Goal: Task Accomplishment & Management: Manage account settings

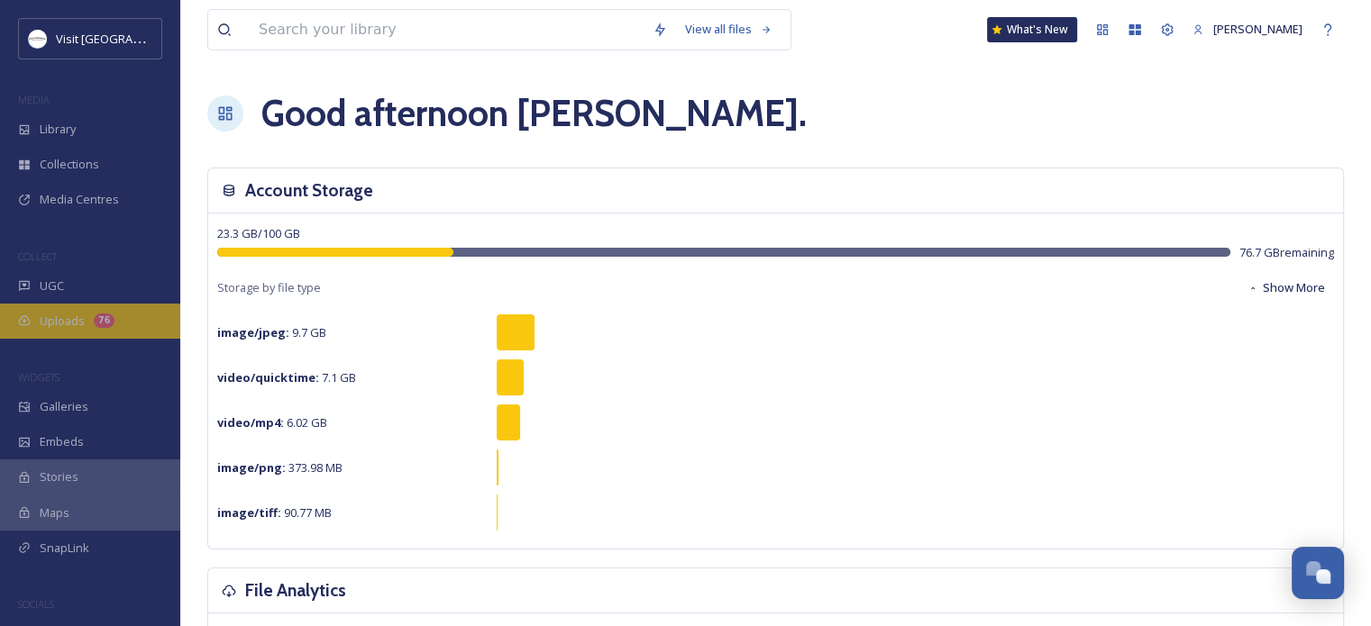
click at [79, 322] on span "Uploads" at bounding box center [62, 321] width 45 height 17
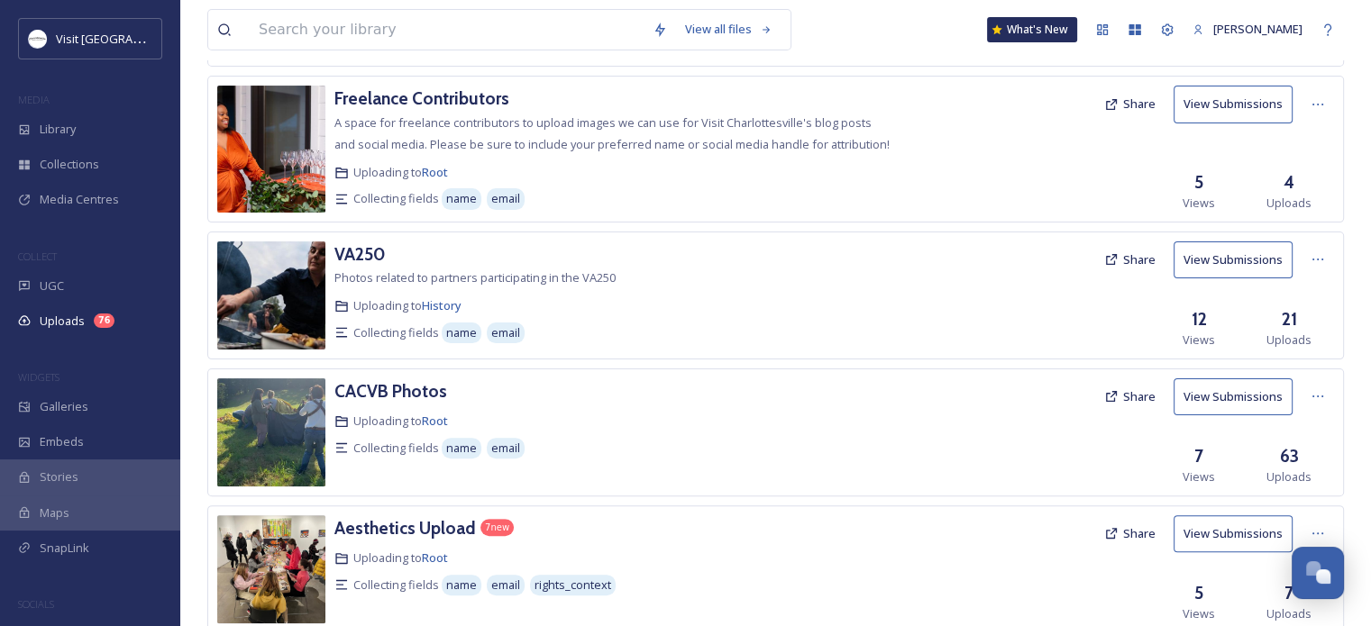
scroll to position [541, 0]
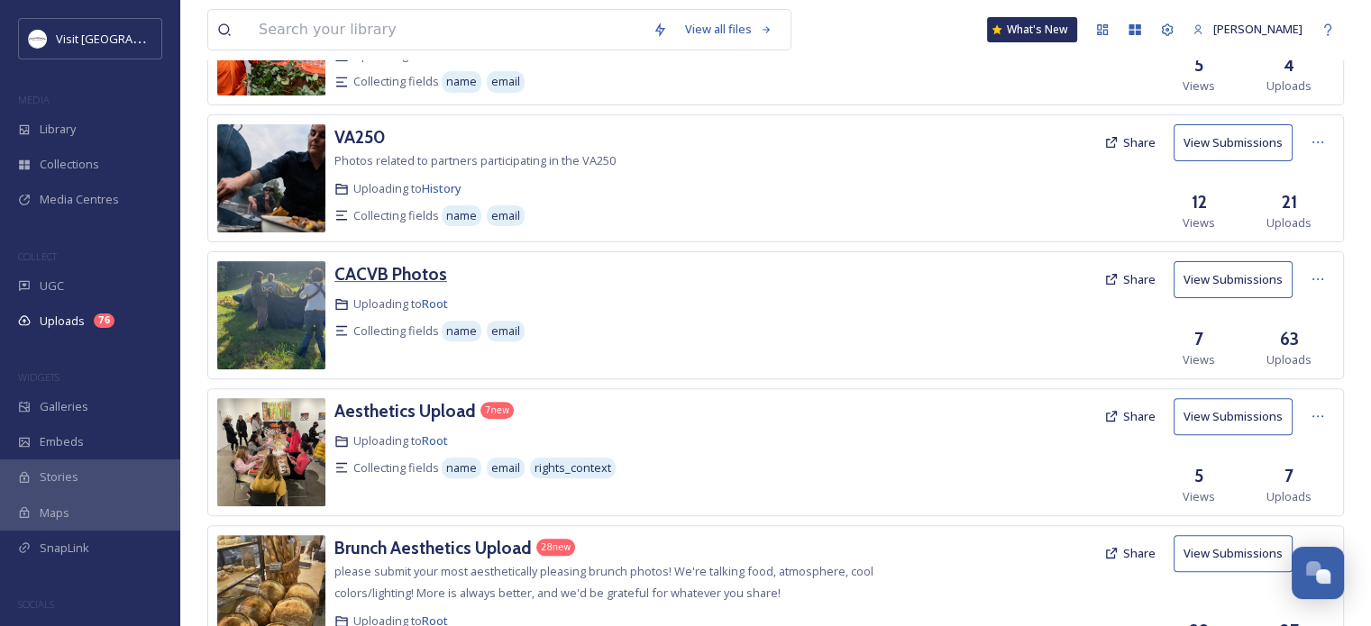
click at [386, 277] on h3 "CACVB Photos" at bounding box center [390, 274] width 113 height 22
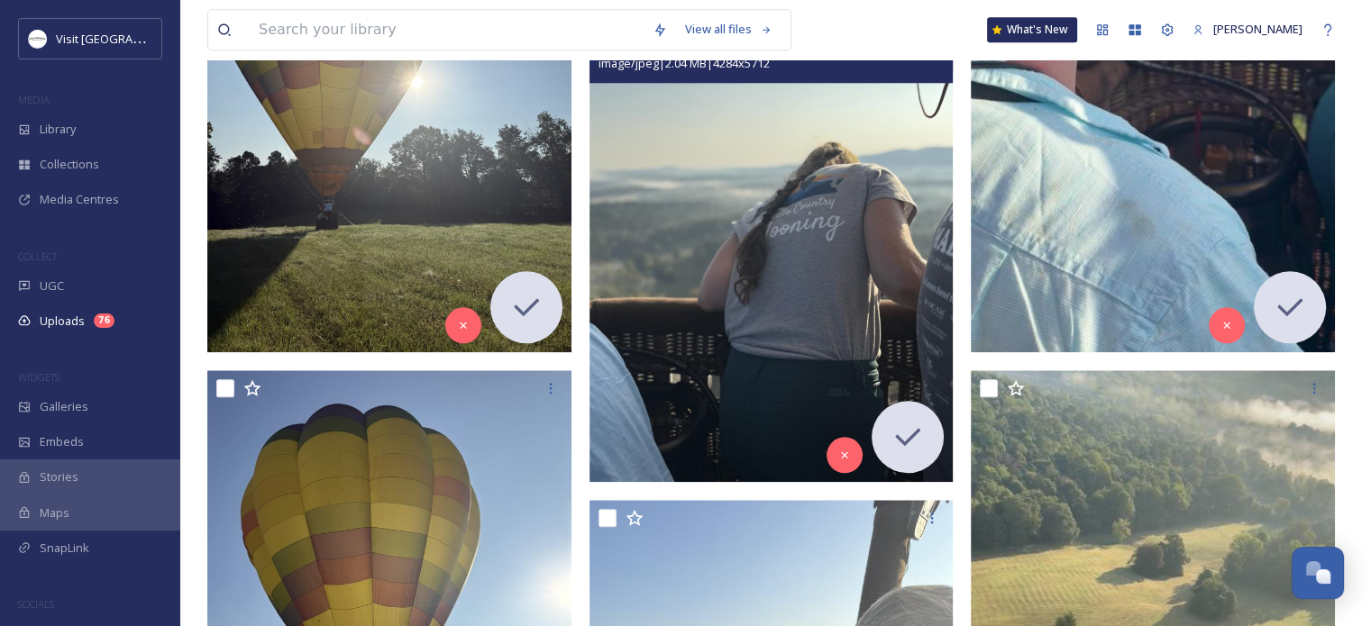
scroll to position [2073, 0]
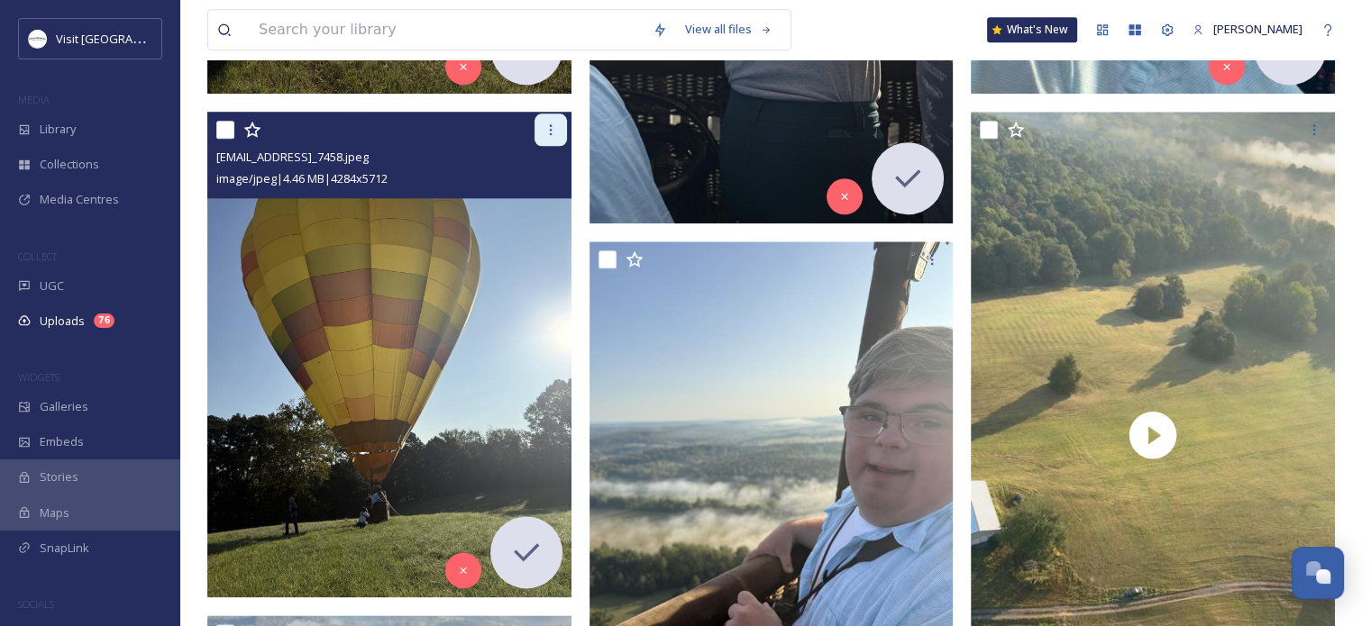
click at [548, 126] on icon at bounding box center [550, 130] width 14 height 14
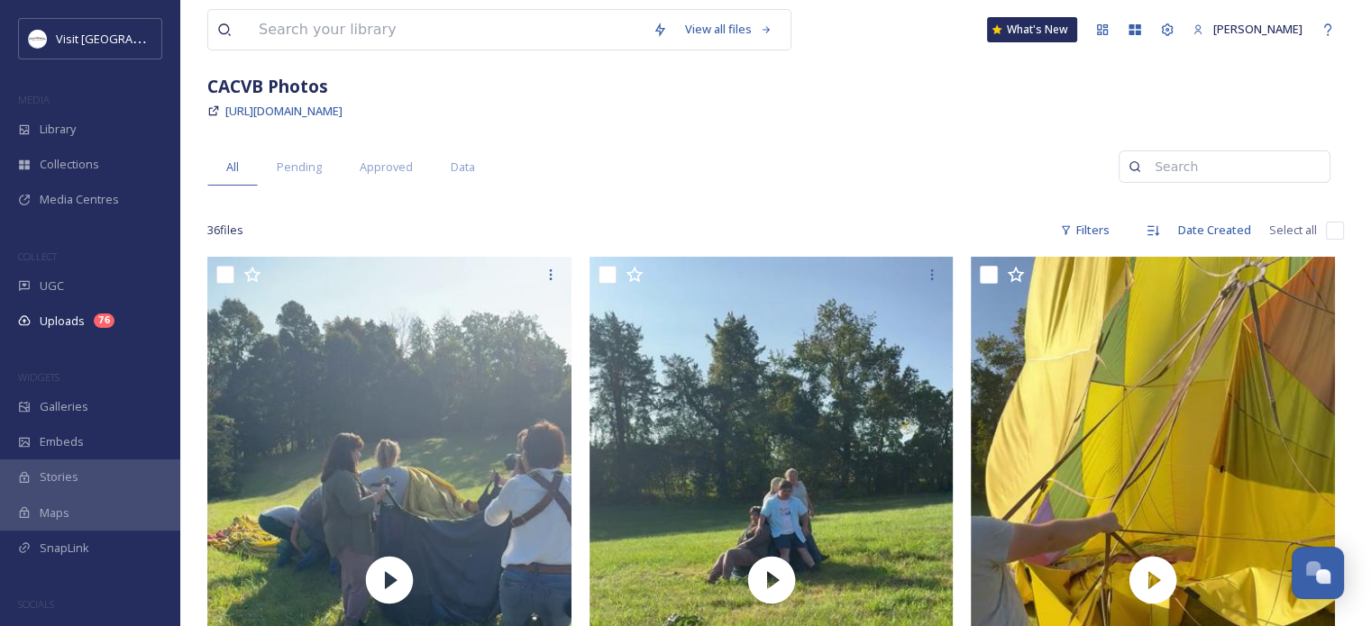
scroll to position [0, 0]
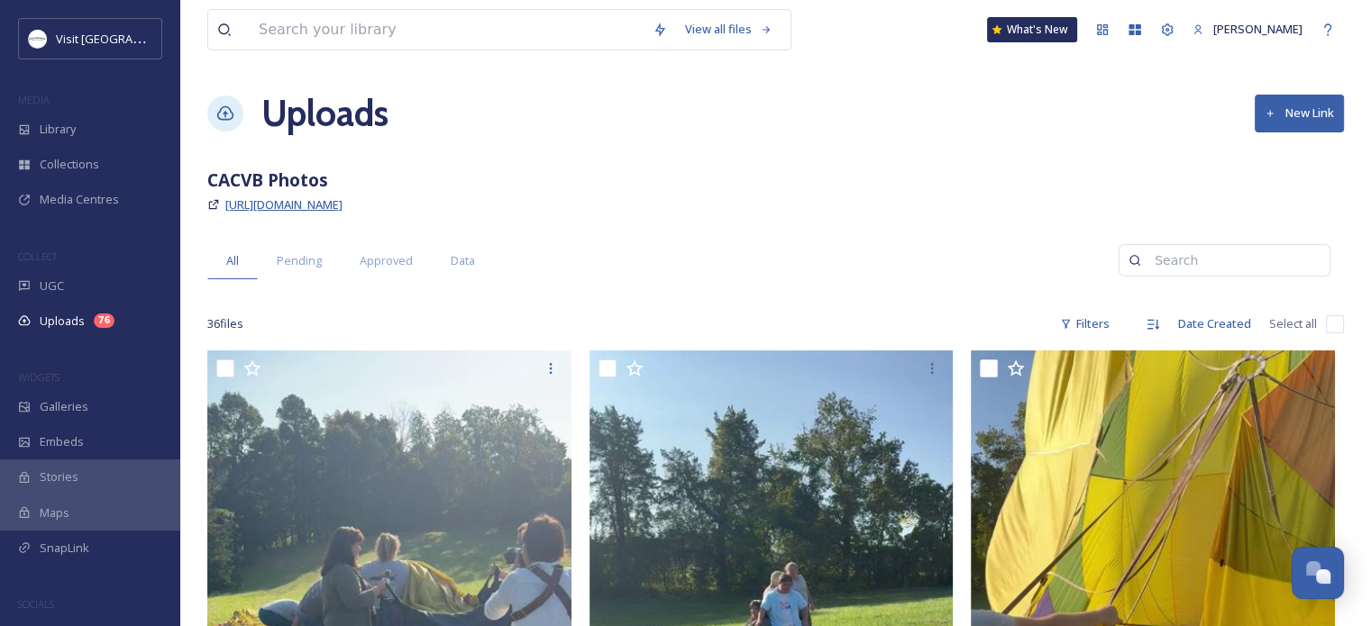
click at [328, 203] on span "[URL][DOMAIN_NAME]" at bounding box center [283, 204] width 117 height 16
